Goal: Task Accomplishment & Management: Manage account settings

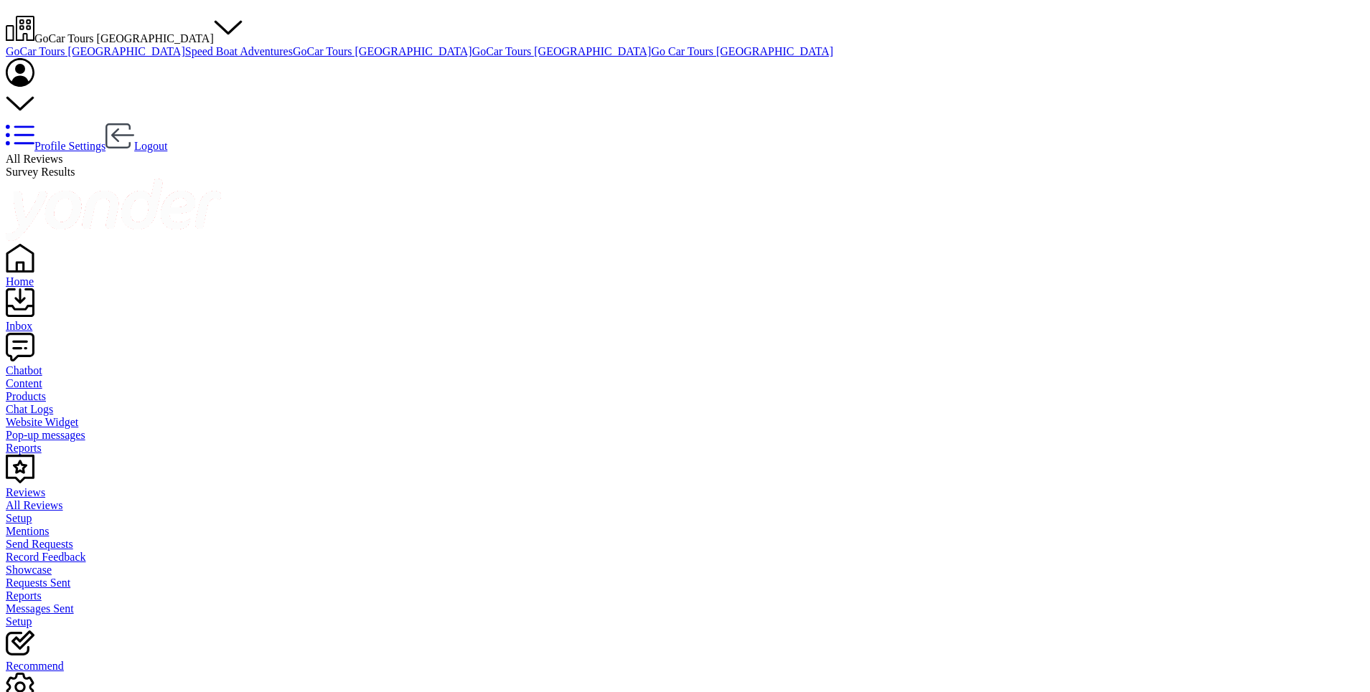
scroll to position [75, 0]
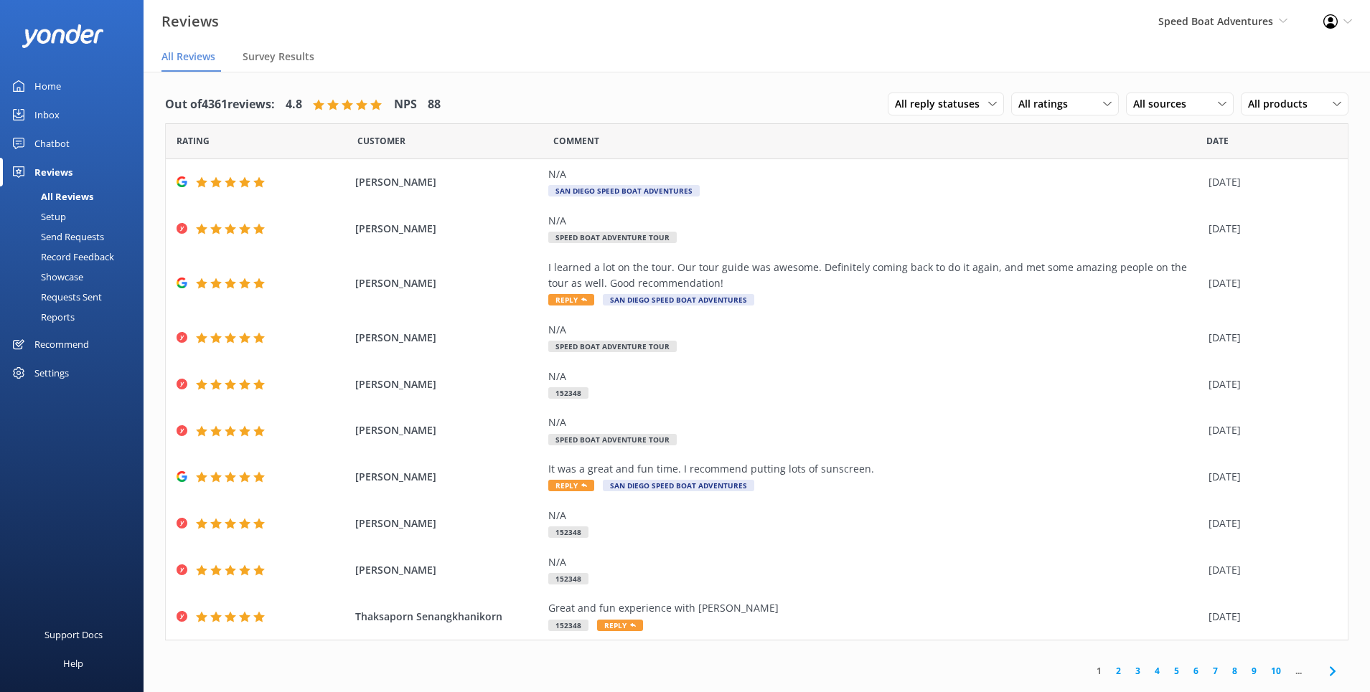
scroll to position [29, 0]
